Goal: Information Seeking & Learning: Learn about a topic

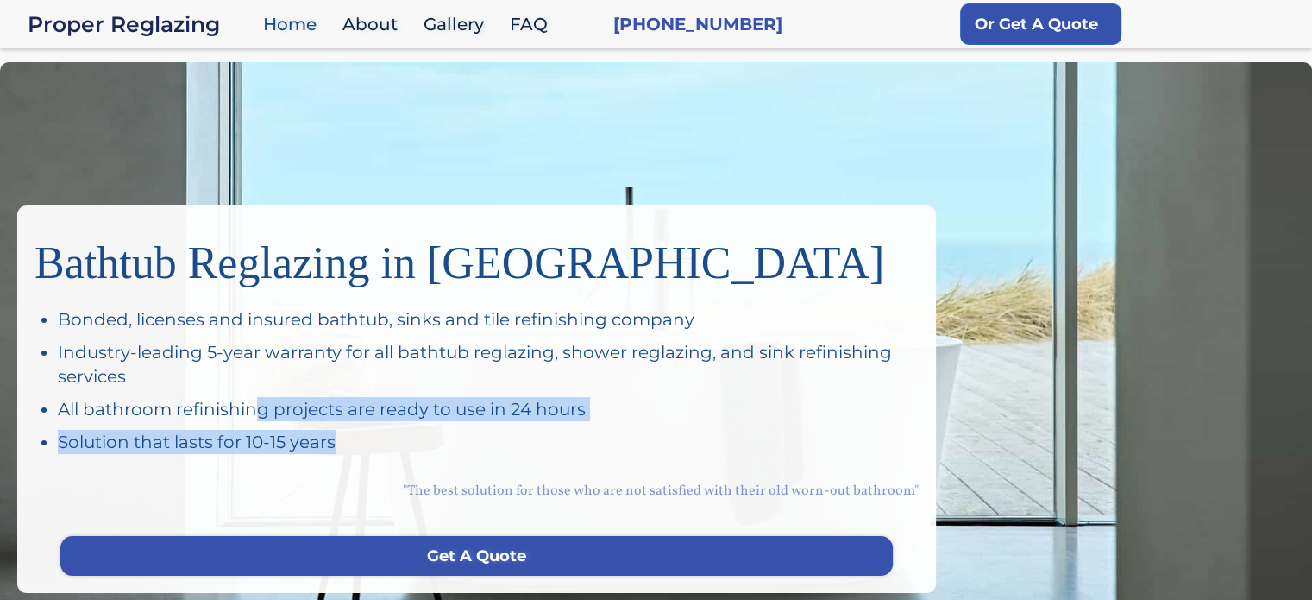
drag, startPoint x: 366, startPoint y: 449, endPoint x: 253, endPoint y: 401, distance: 122.6
click at [253, 401] on ul "Bonded, licenses and insured bathtub, sinks and tile refinishing company Indust…" at bounding box center [488, 380] width 861 height 147
click at [359, 14] on link "About" at bounding box center [374, 24] width 81 height 37
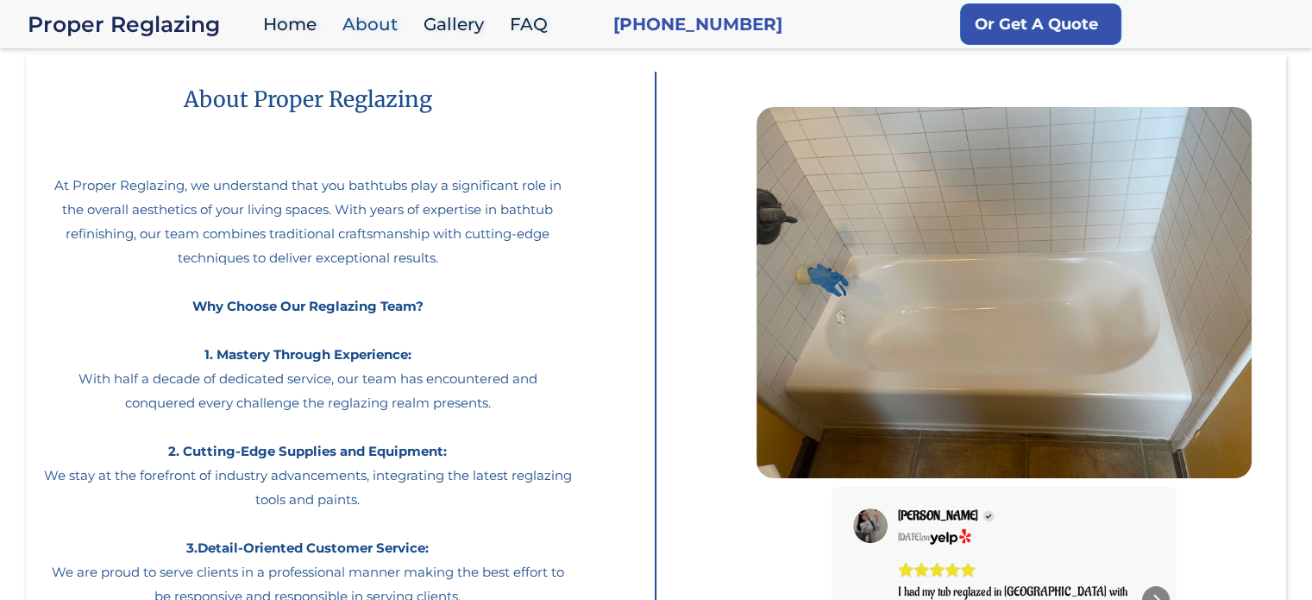
scroll to position [27, 0]
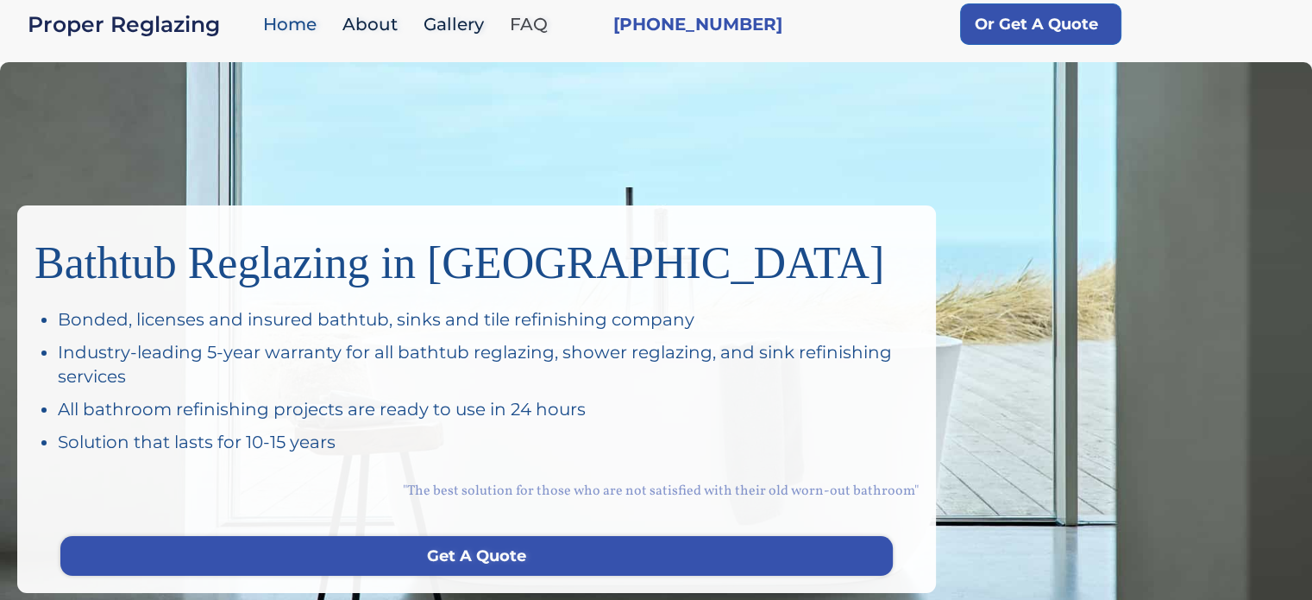
click at [532, 24] on link "FAQ" at bounding box center [533, 24] width 64 height 37
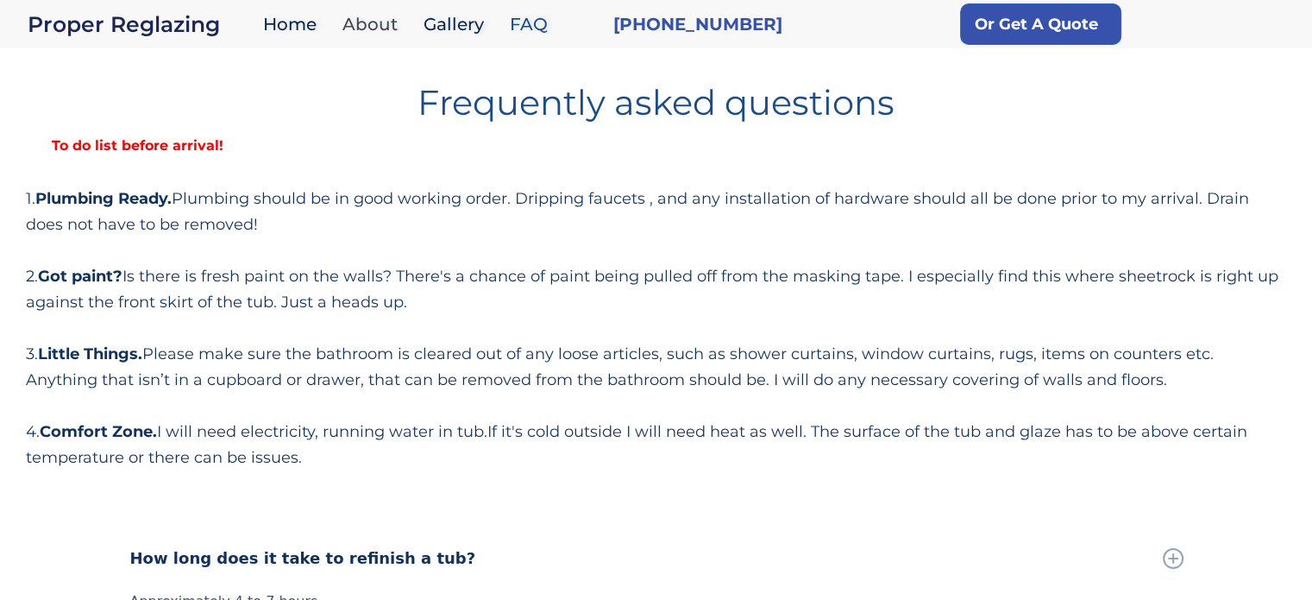
click at [355, 15] on link "About" at bounding box center [374, 24] width 81 height 37
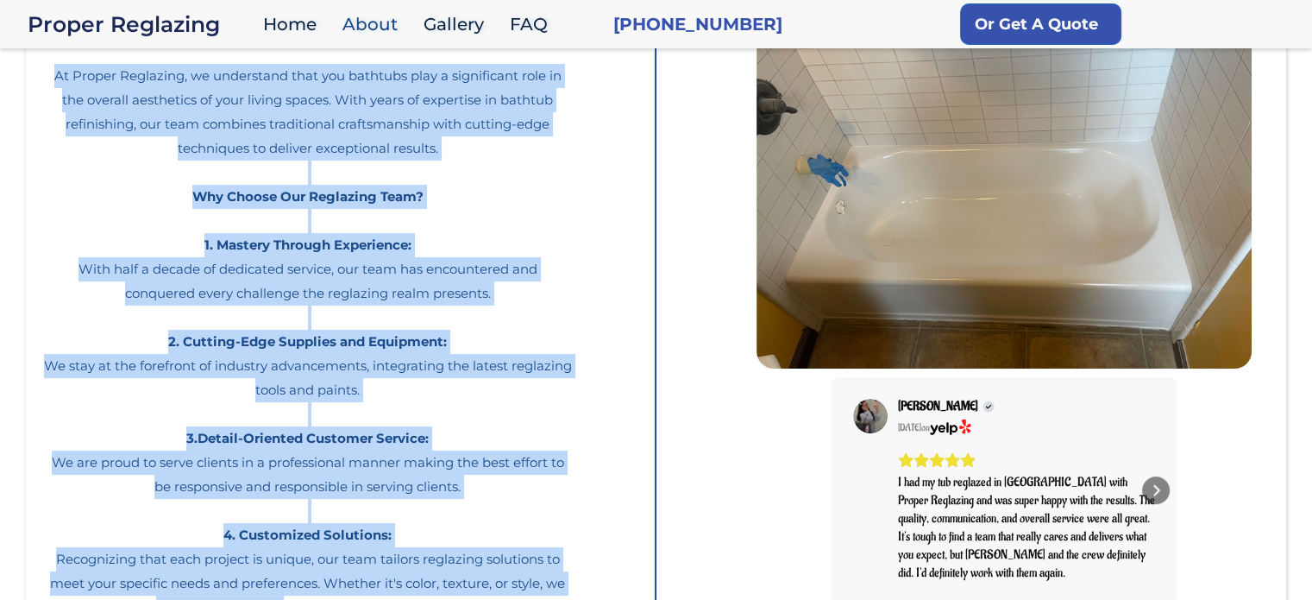
scroll to position [399, 0]
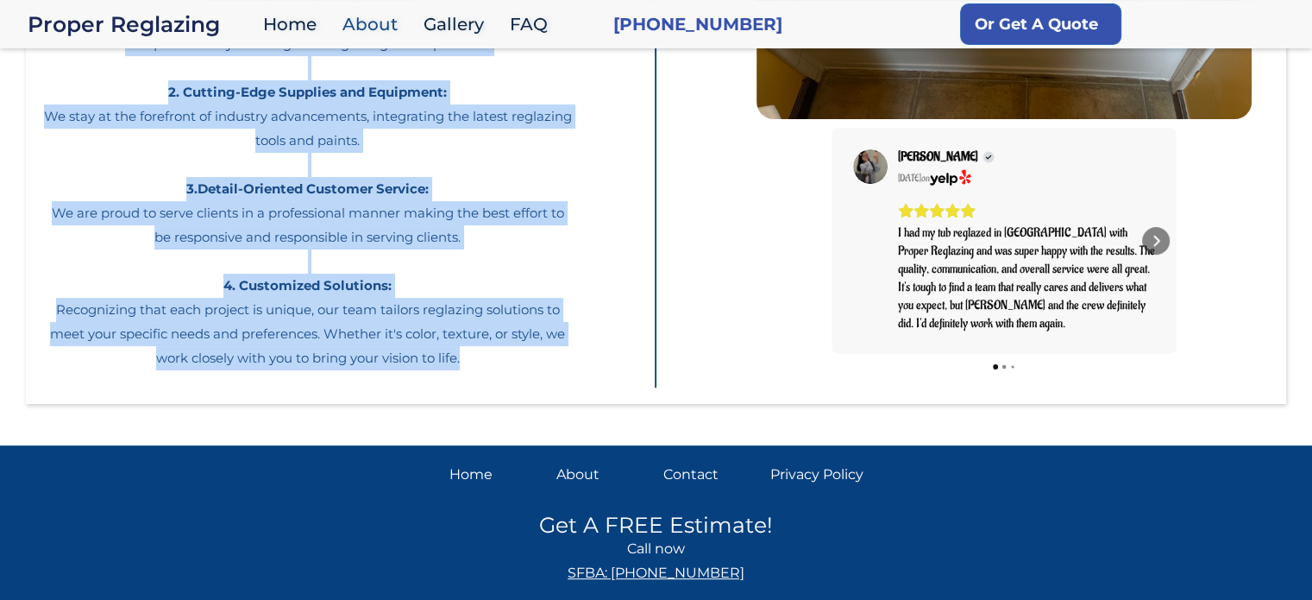
drag, startPoint x: 53, startPoint y: 226, endPoint x: 502, endPoint y: 357, distance: 468.3
click at [502, 357] on p "At Proper Reglazing, we understand that you bathtubs play a significant role in…" at bounding box center [308, 75] width 530 height 590
copy p "Lo Ipsumd Sitametco, ad elitseddoe temp inc utlabore etdo m aliquaenima mini ve…"
